Goal: Information Seeking & Learning: Check status

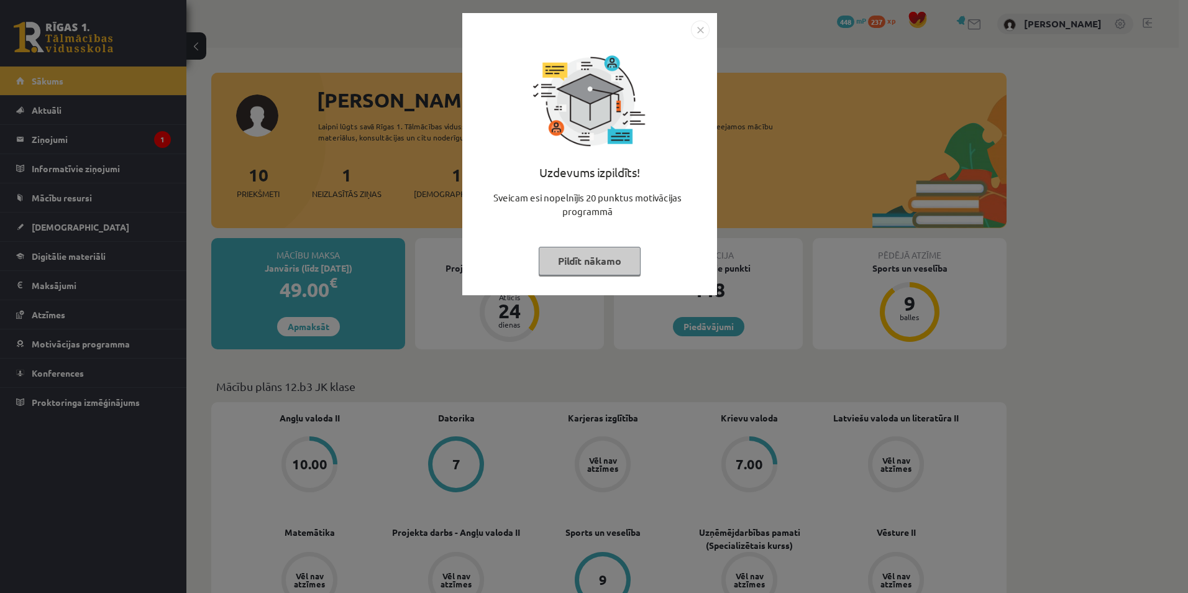
click at [565, 256] on button "Pildīt nākamo" at bounding box center [590, 261] width 102 height 29
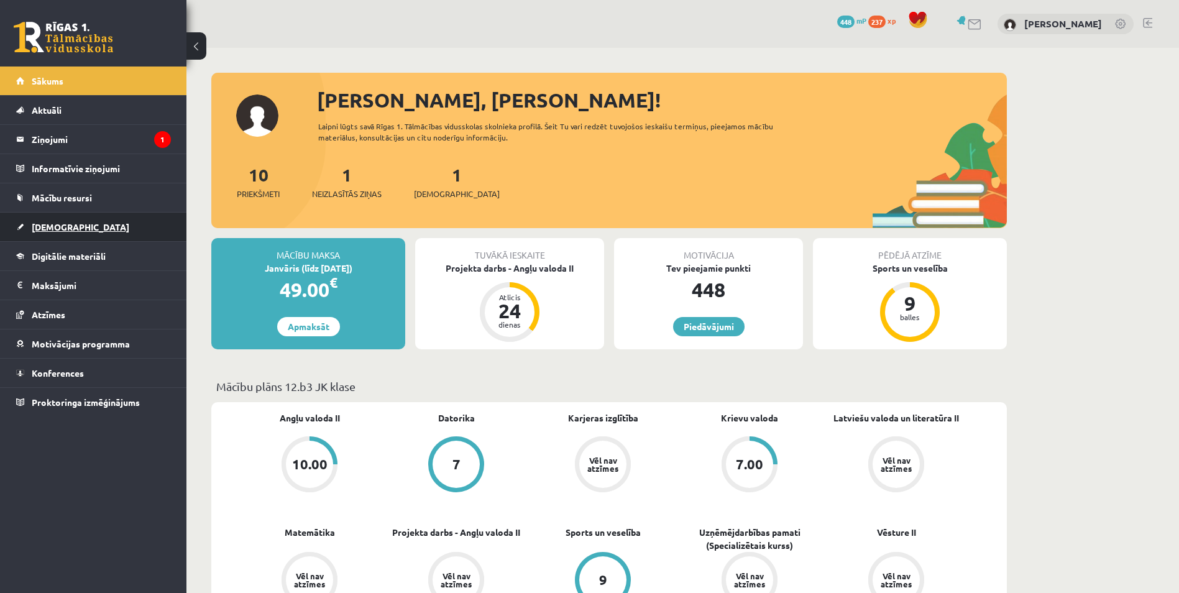
click at [66, 229] on span "[DEMOGRAPHIC_DATA]" at bounding box center [81, 226] width 98 height 11
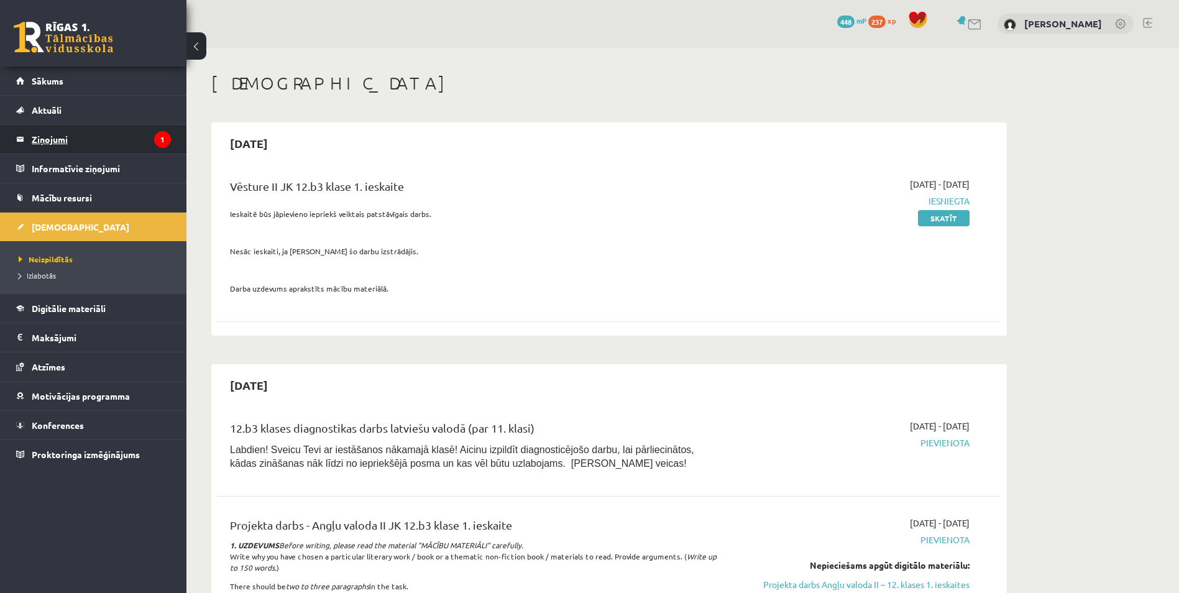
click at [61, 140] on legend "Ziņojumi 1" at bounding box center [101, 139] width 139 height 29
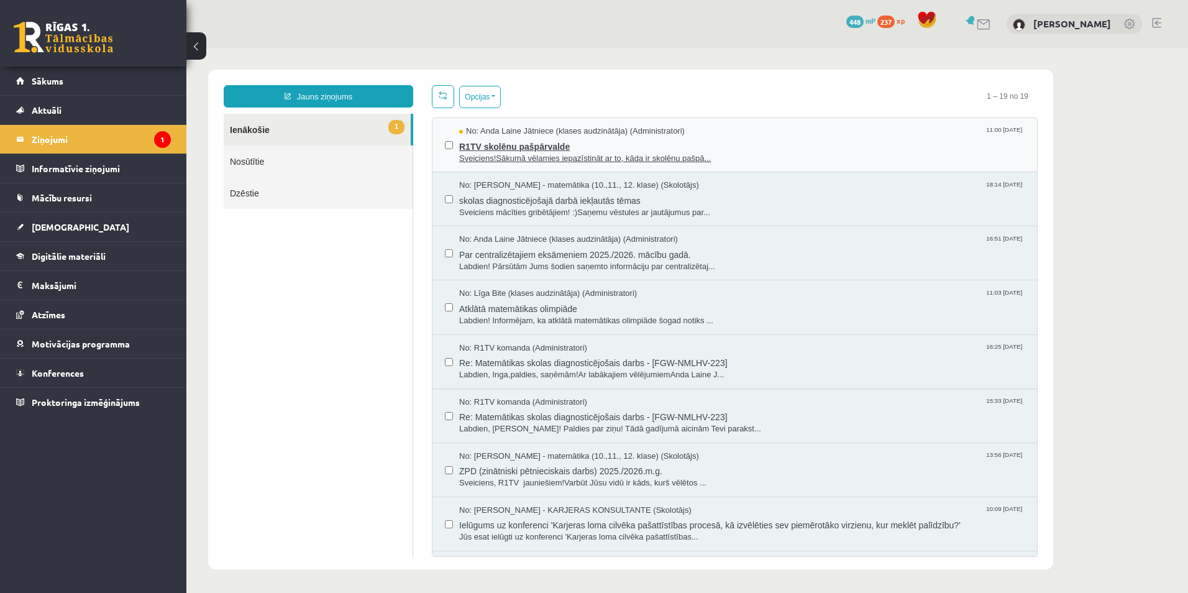
click at [507, 157] on span "Sveiciens!Sākumā vēlamies iepazīstināt ar to, kāda ir skolēnu pašpā..." at bounding box center [741, 159] width 565 height 12
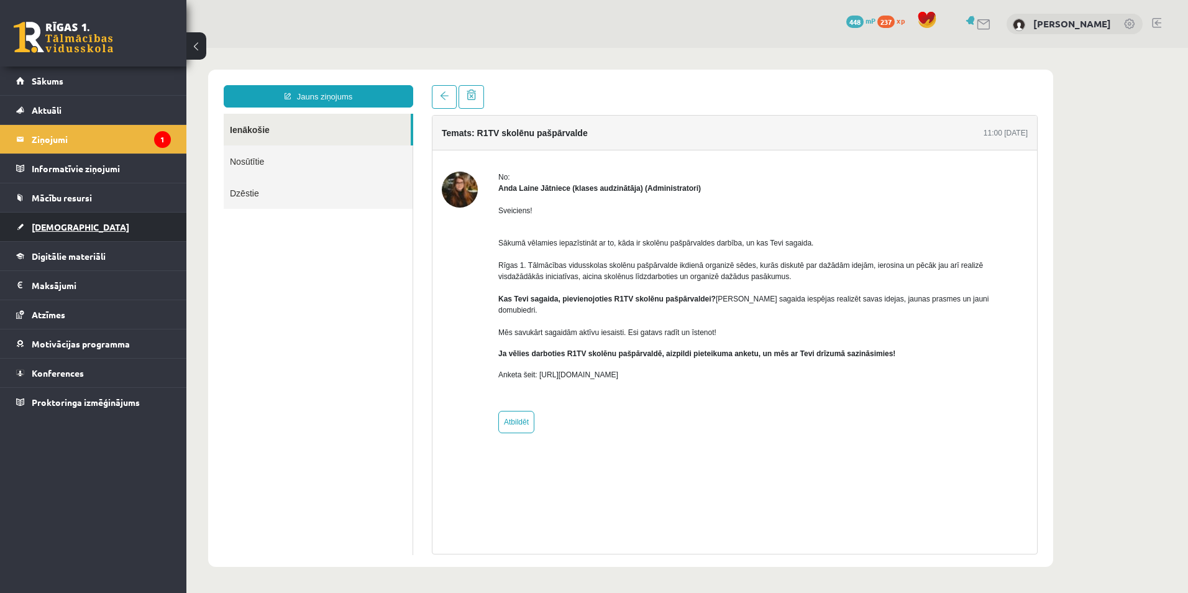
click at [103, 227] on link "[DEMOGRAPHIC_DATA]" at bounding box center [93, 227] width 155 height 29
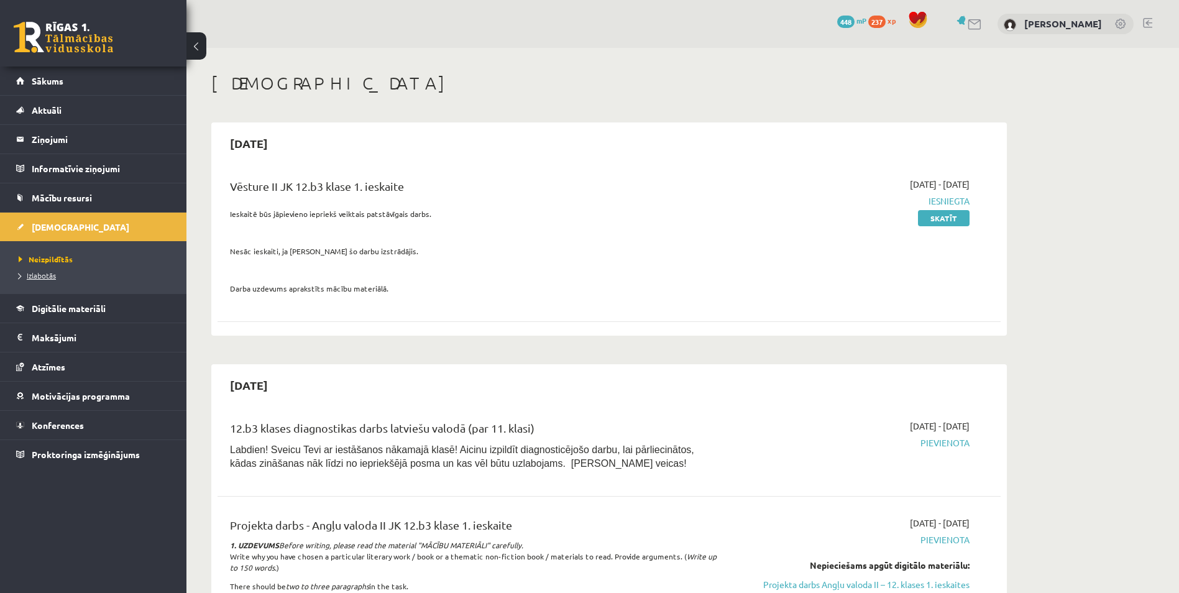
click at [41, 275] on span "Izlabotās" at bounding box center [37, 275] width 37 height 10
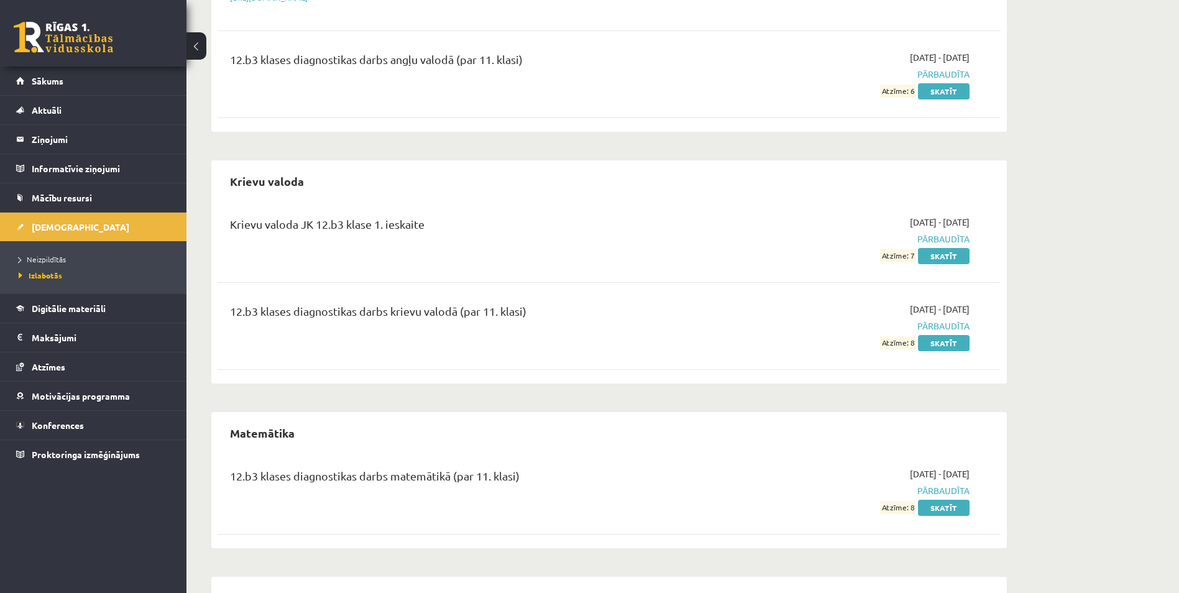
scroll to position [304, 0]
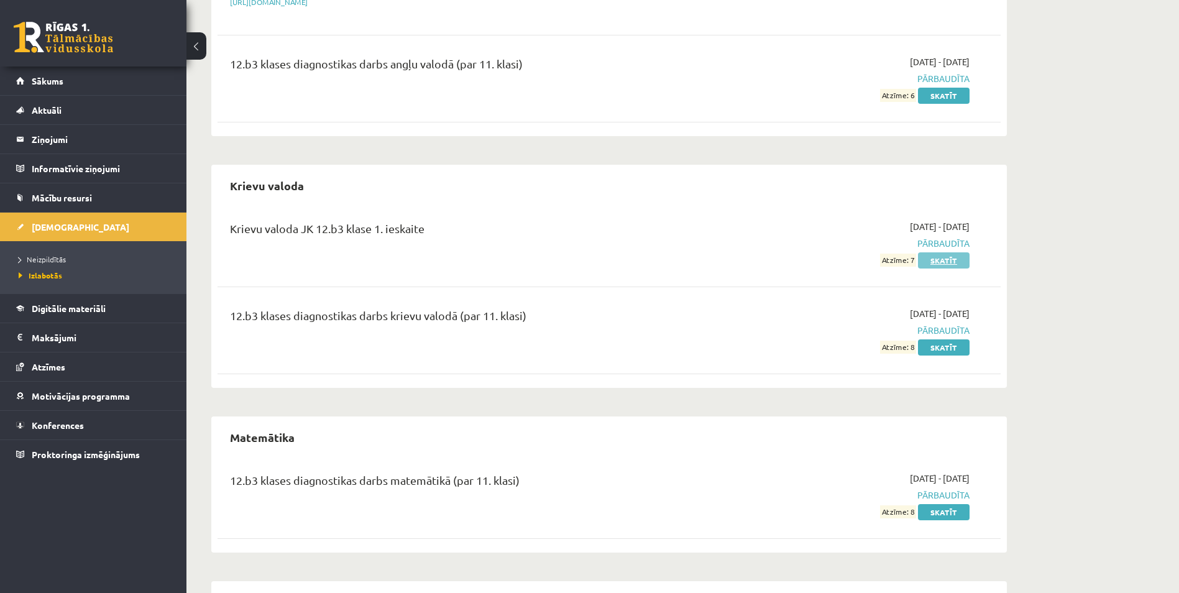
click at [945, 263] on link "Skatīt" at bounding box center [944, 260] width 52 height 16
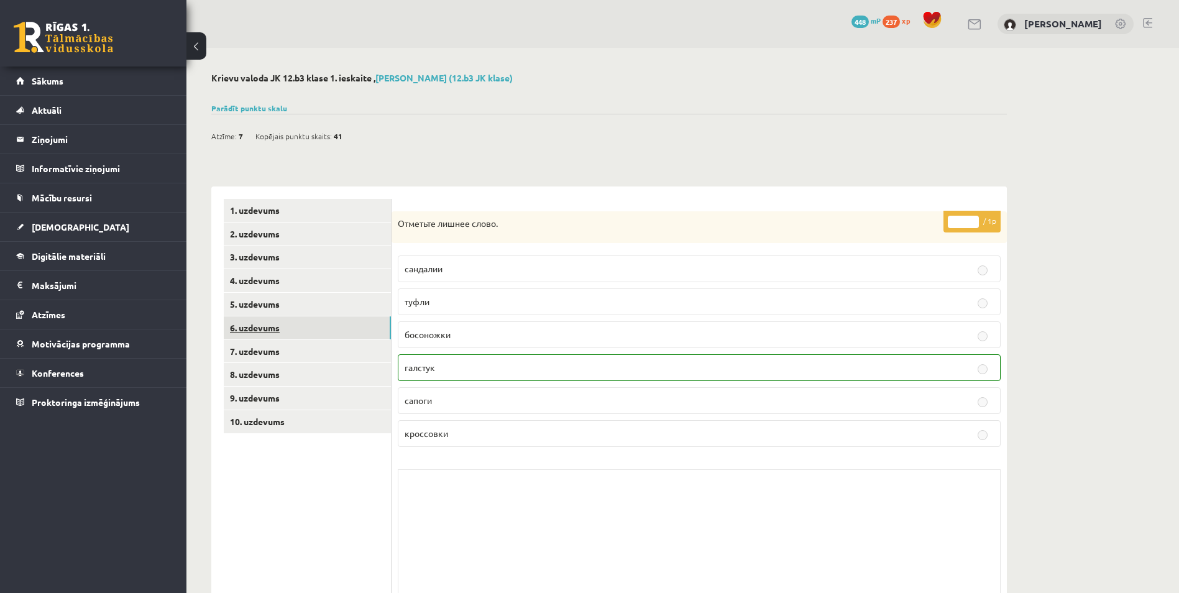
click at [321, 326] on link "6. uzdevums" at bounding box center [307, 327] width 167 height 23
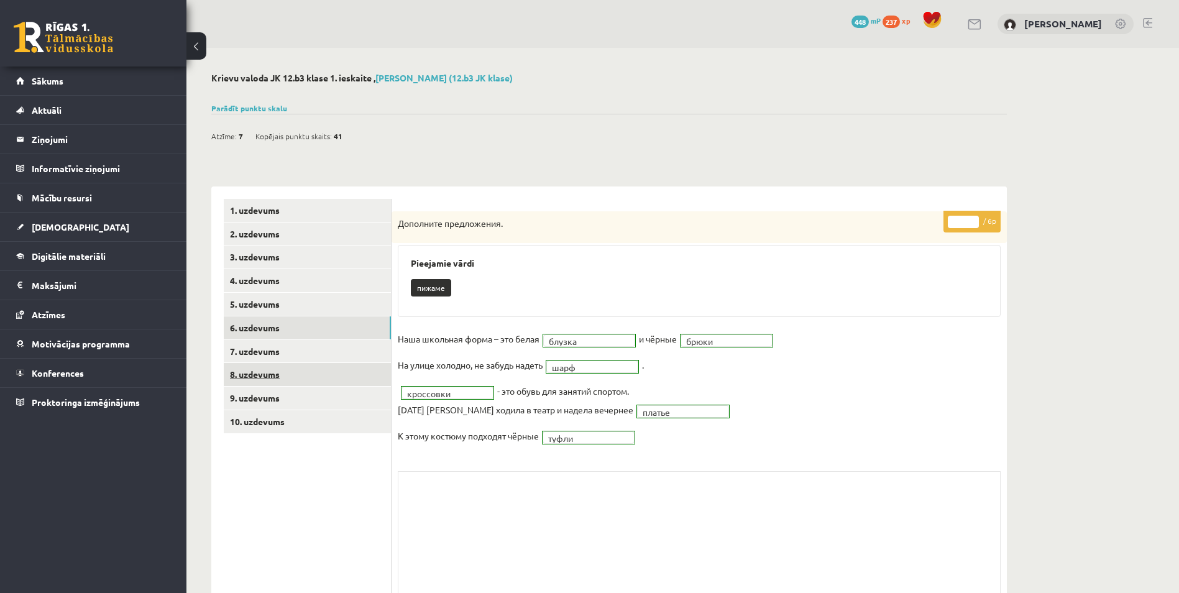
click at [306, 380] on link "8. uzdevums" at bounding box center [307, 374] width 167 height 23
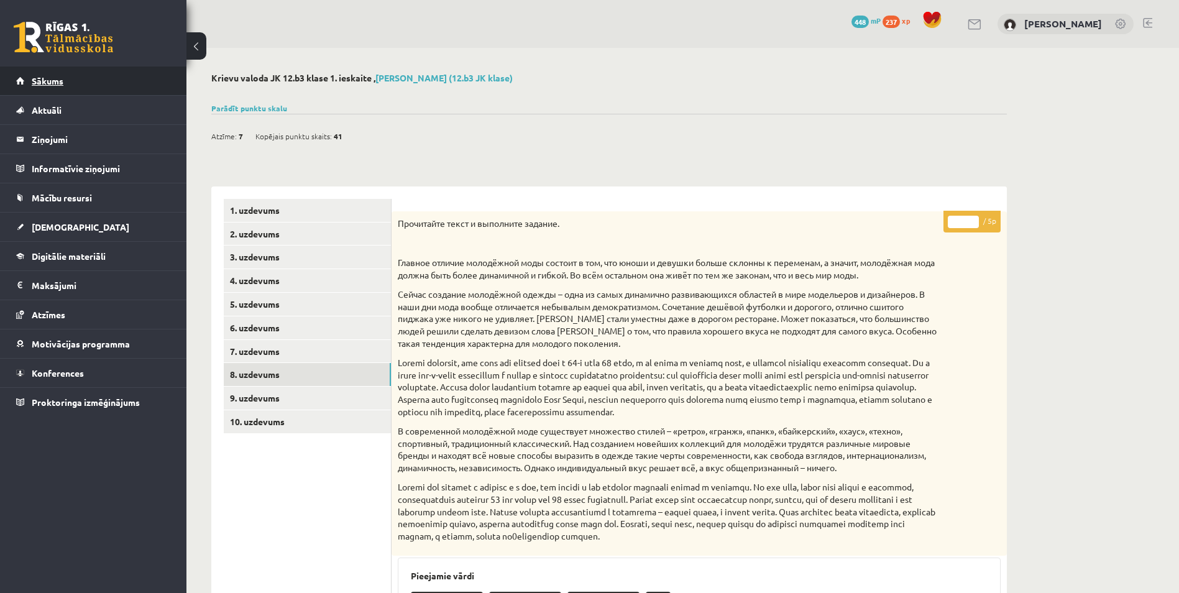
click at [65, 79] on link "Sākums" at bounding box center [93, 80] width 155 height 29
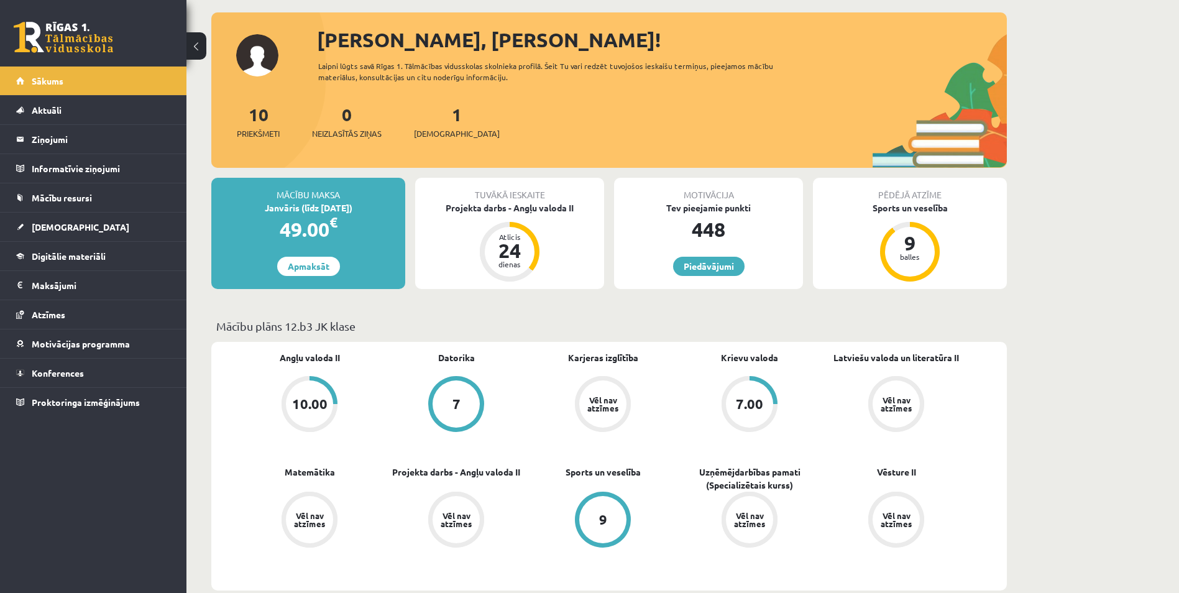
scroll to position [62, 0]
